Goal: Find specific page/section: Find specific page/section

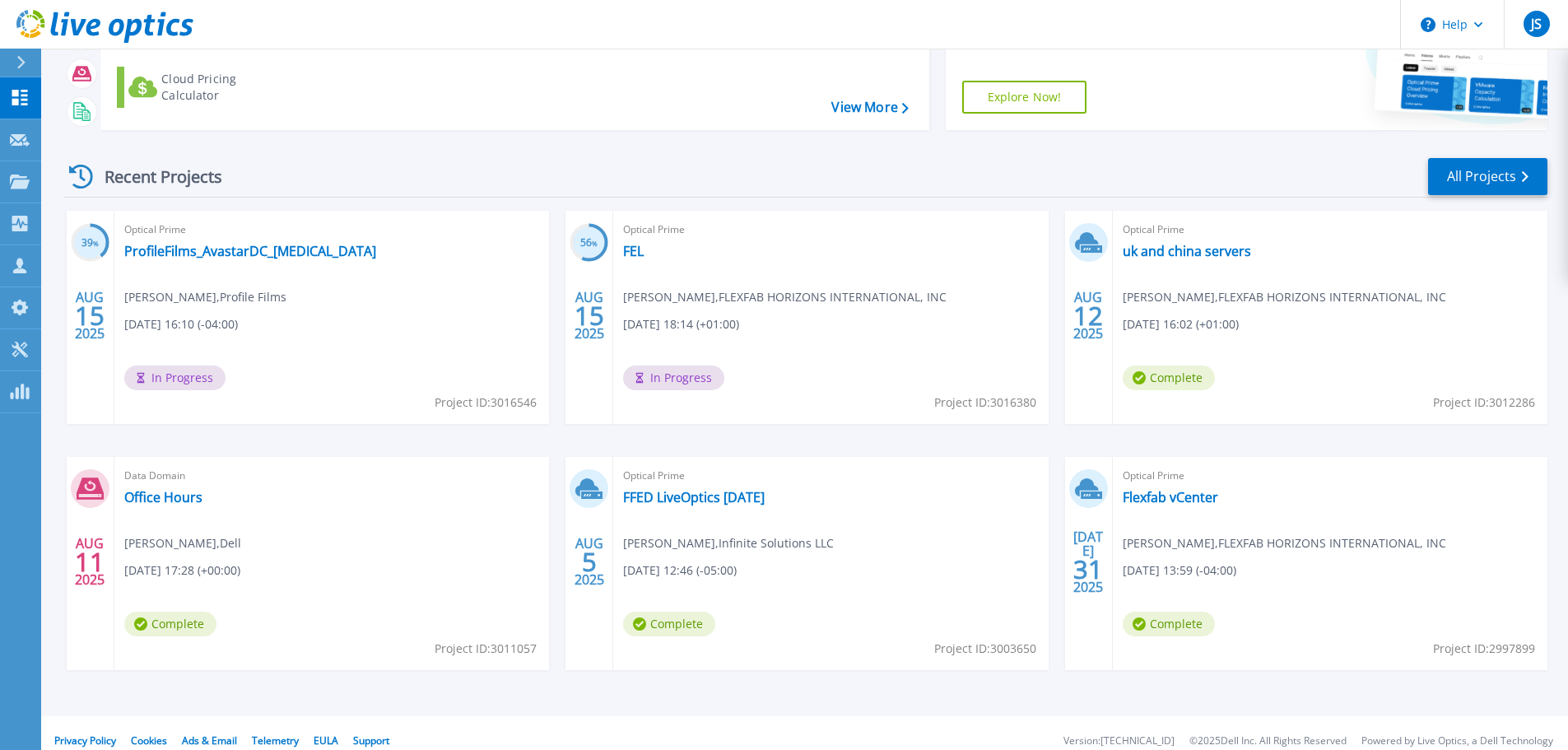
scroll to position [162, 0]
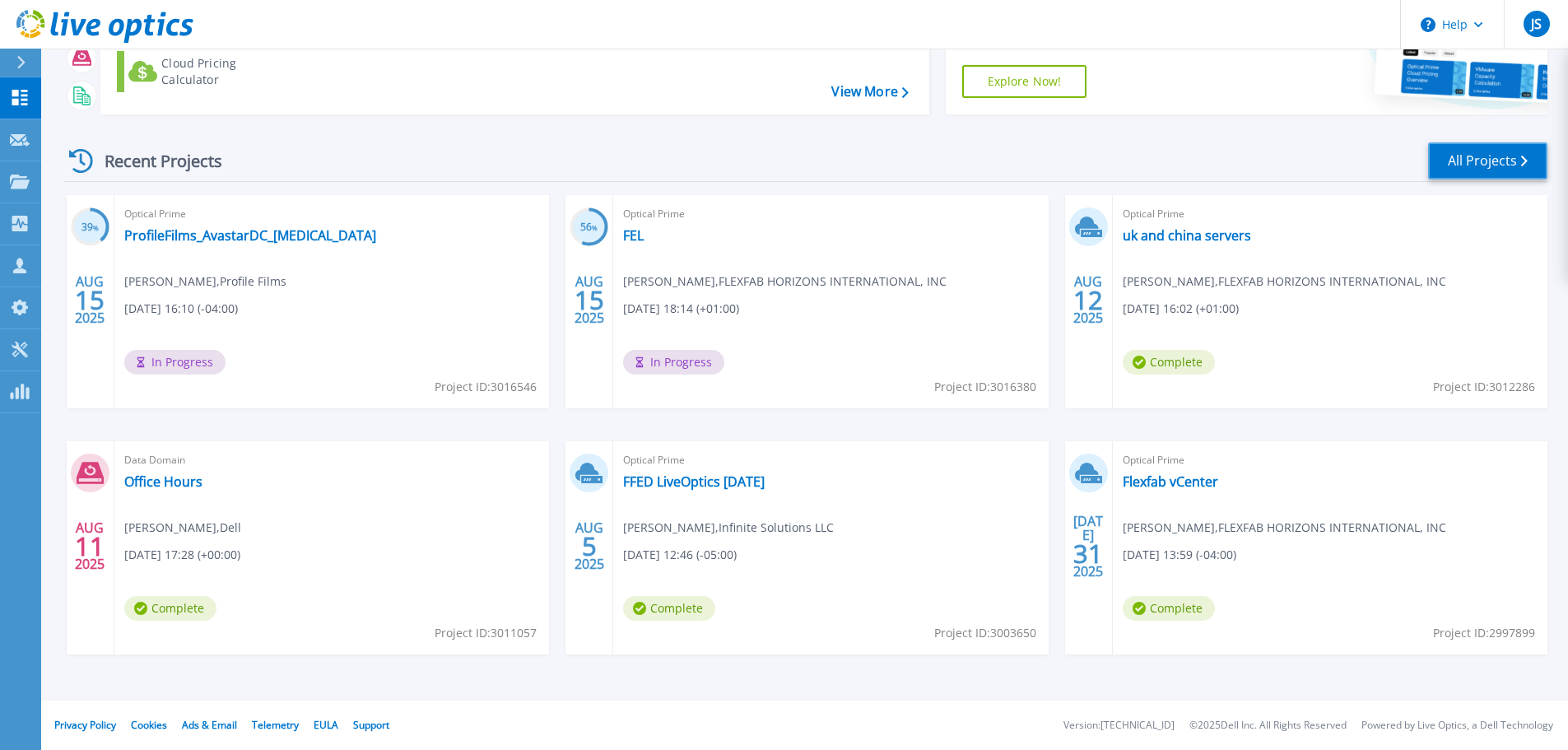
click at [1521, 163] on link "All Projects" at bounding box center [1488, 161] width 119 height 37
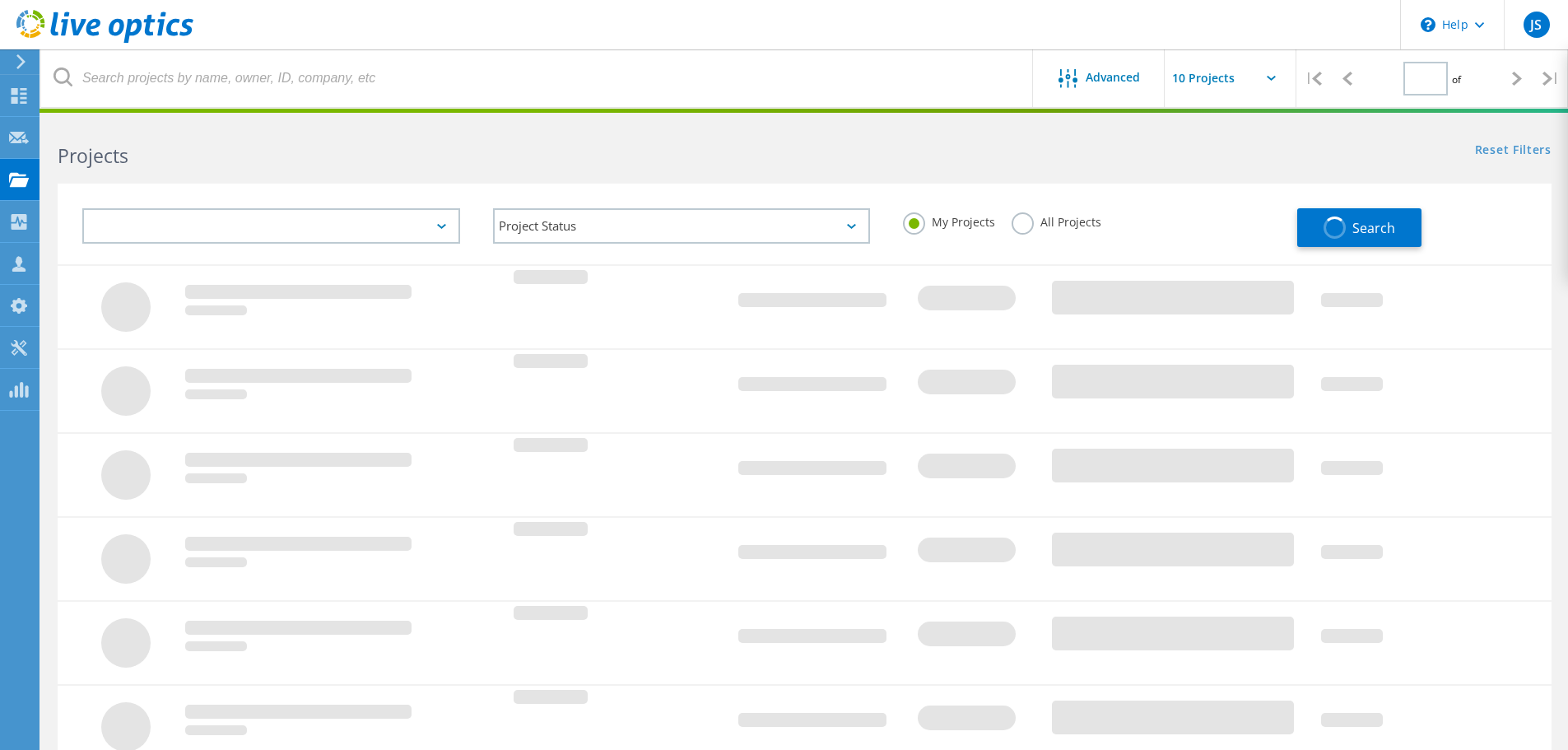
type input "1"
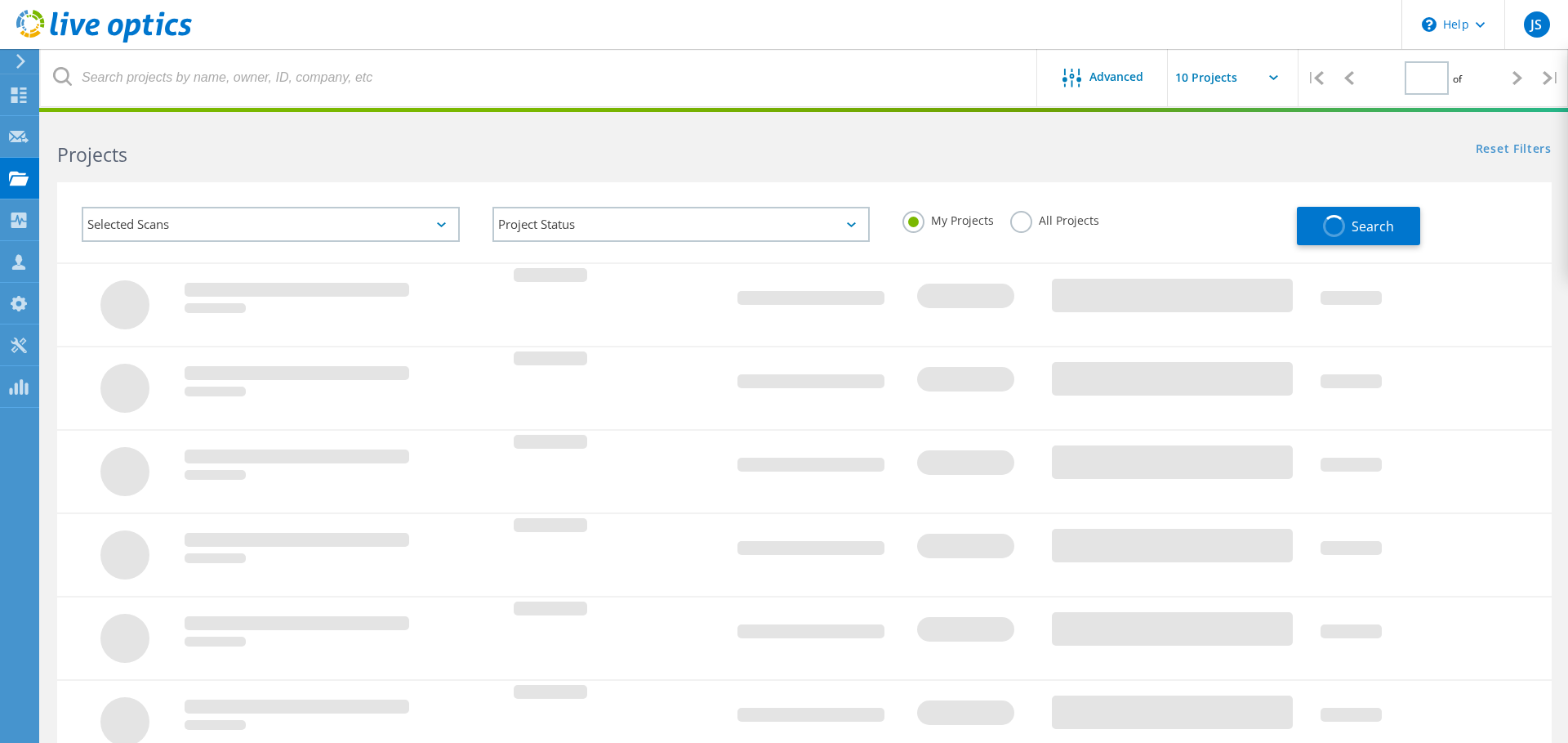
type input "1"
